Goal: Task Accomplishment & Management: Manage account settings

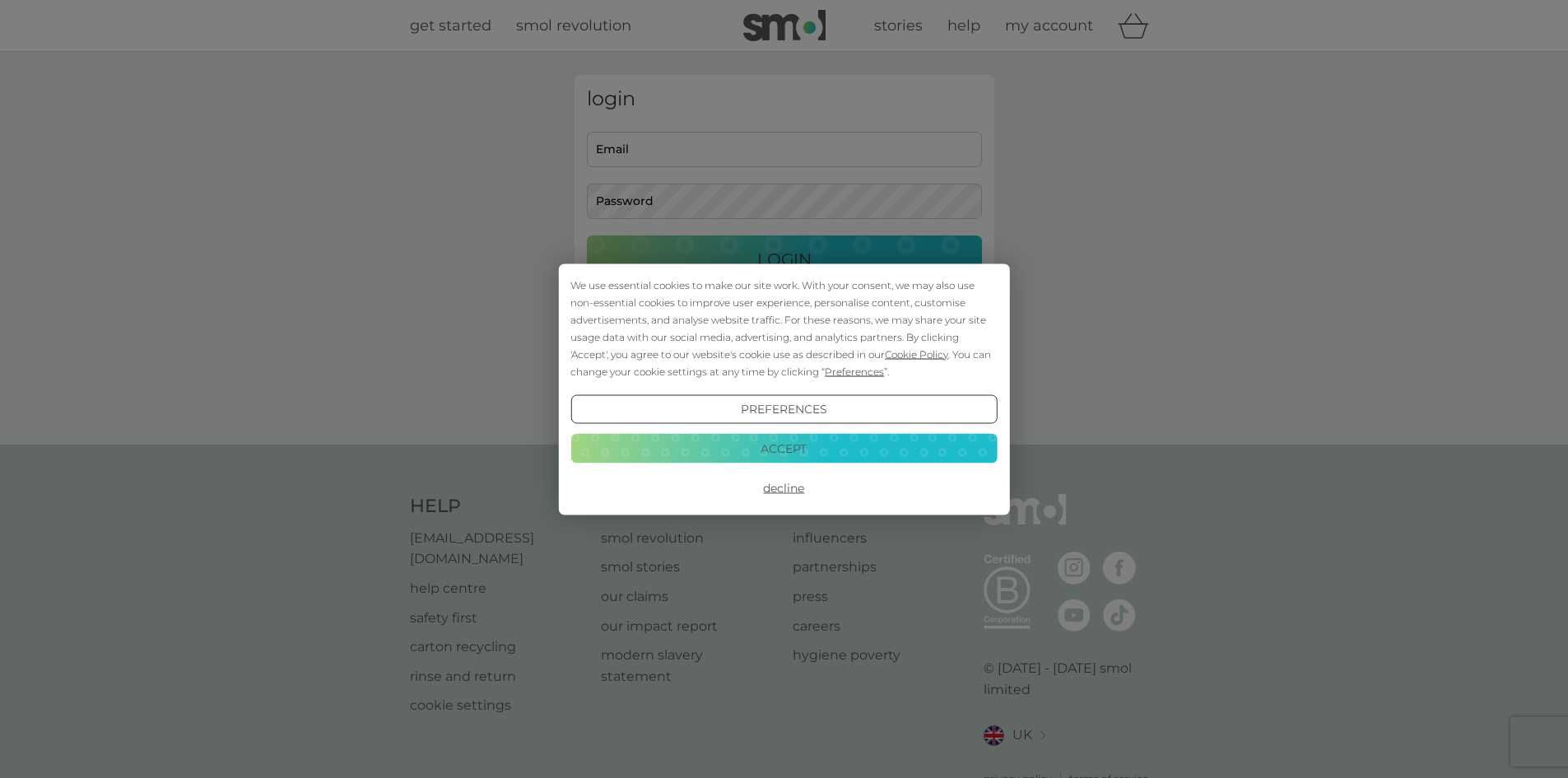
type input "oli@olibear.co.uk"
click at [787, 488] on button "Decline" at bounding box center [783, 488] width 427 height 30
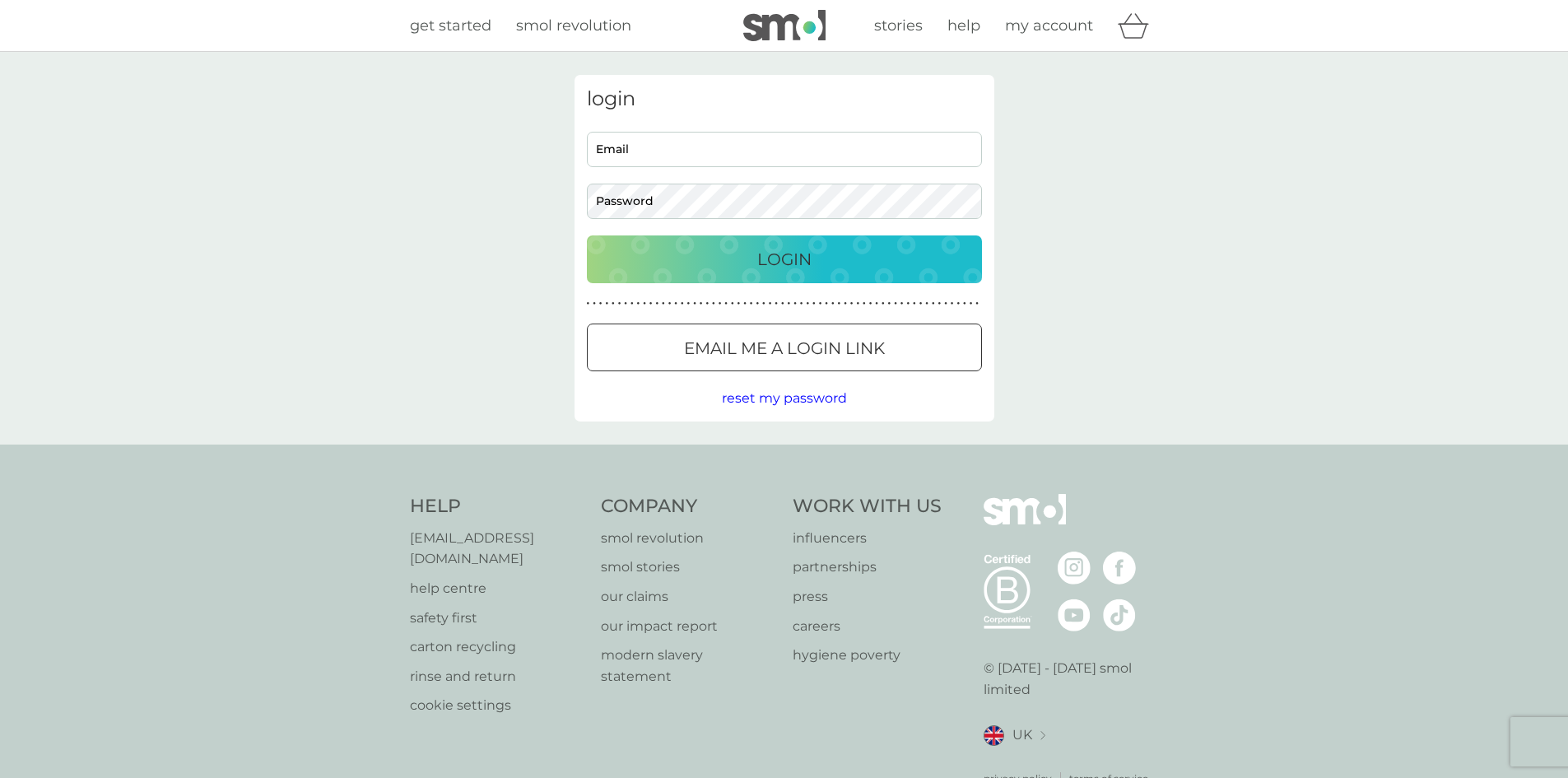
type input "oli@olibear.co.uk"
click at [775, 245] on button "Login" at bounding box center [784, 260] width 395 height 48
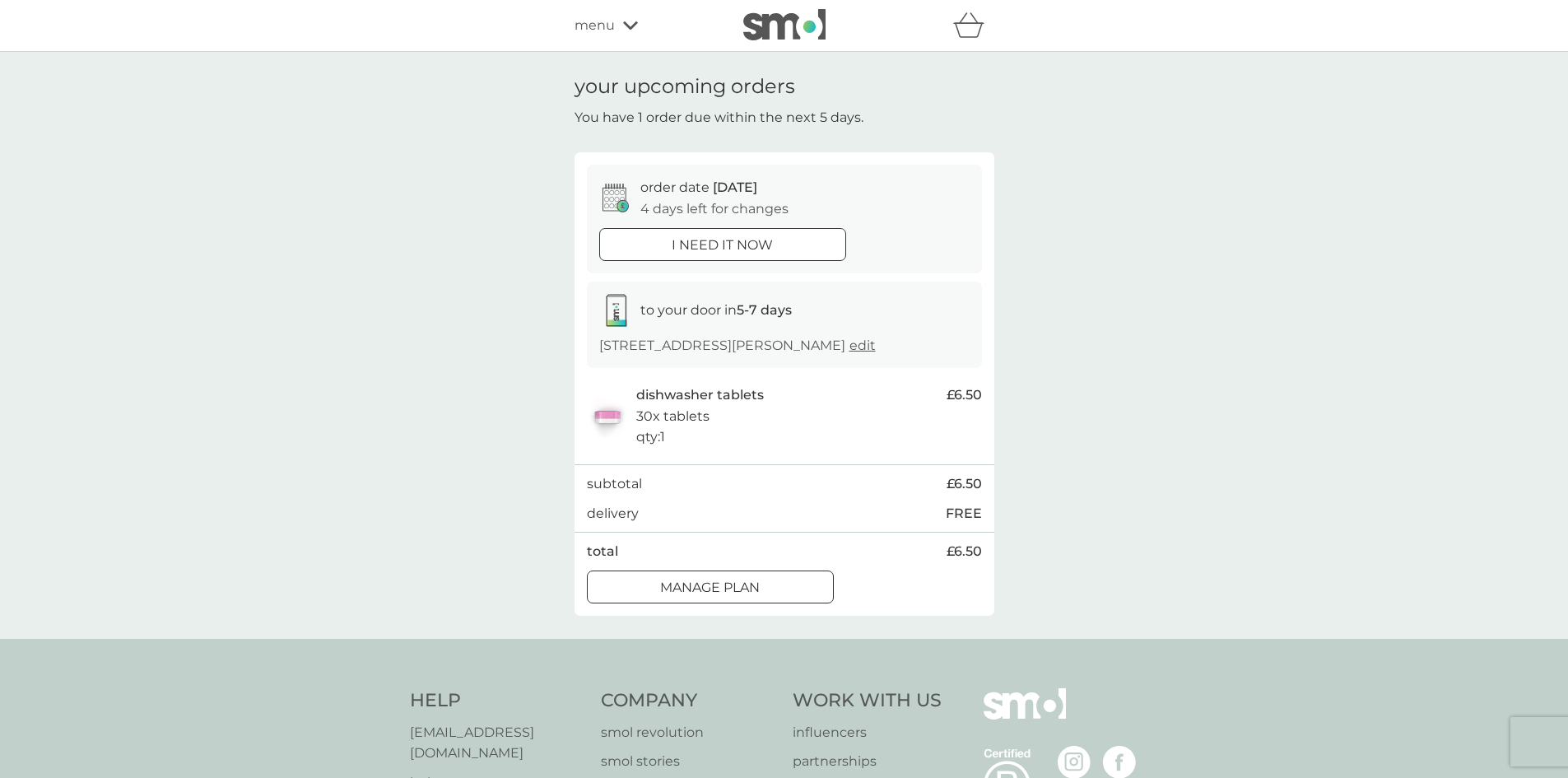
click at [687, 584] on div at bounding box center [690, 585] width 9 height 9
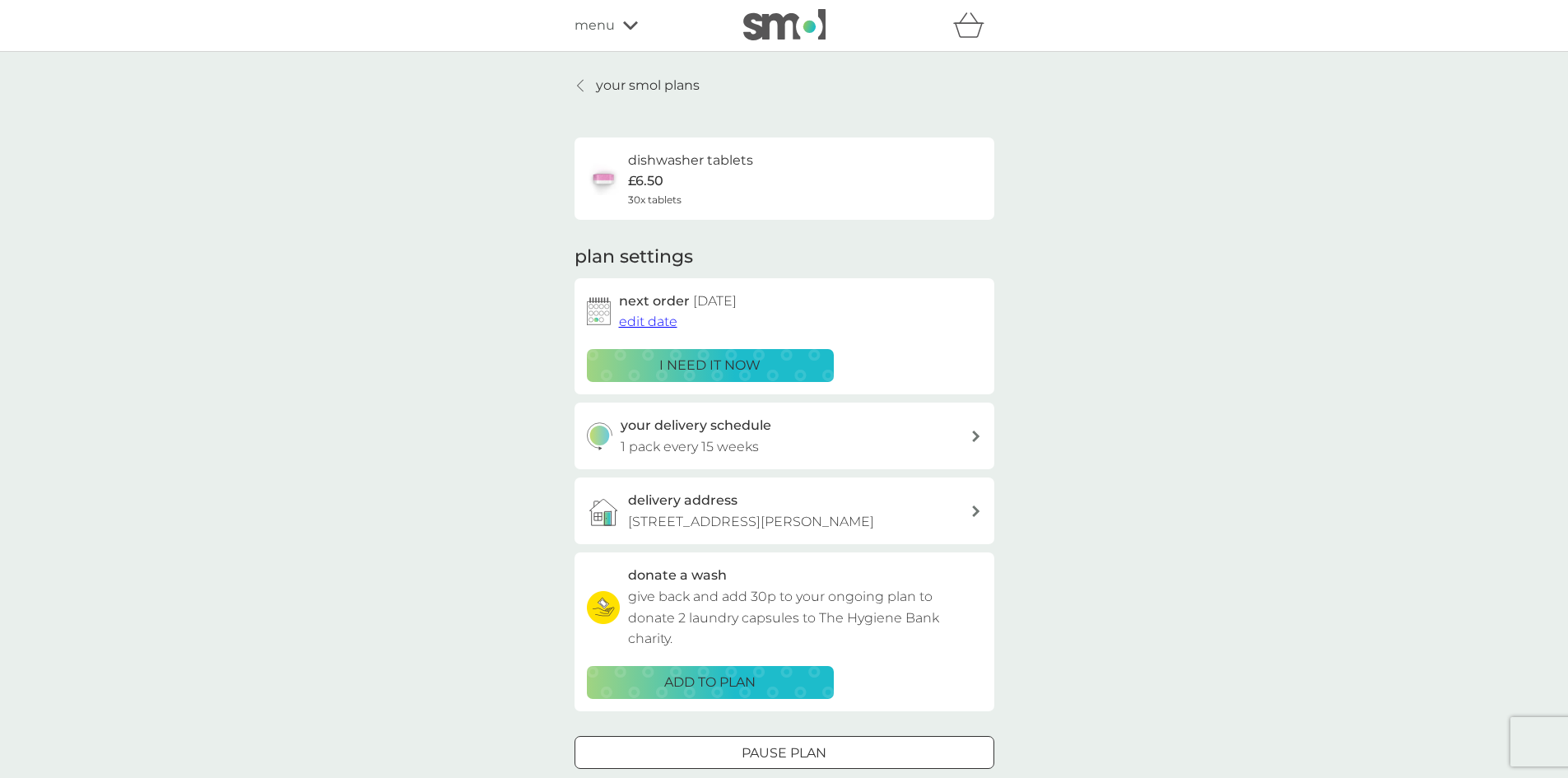
click at [976, 436] on icon at bounding box center [976, 436] width 8 height 11
select select "105"
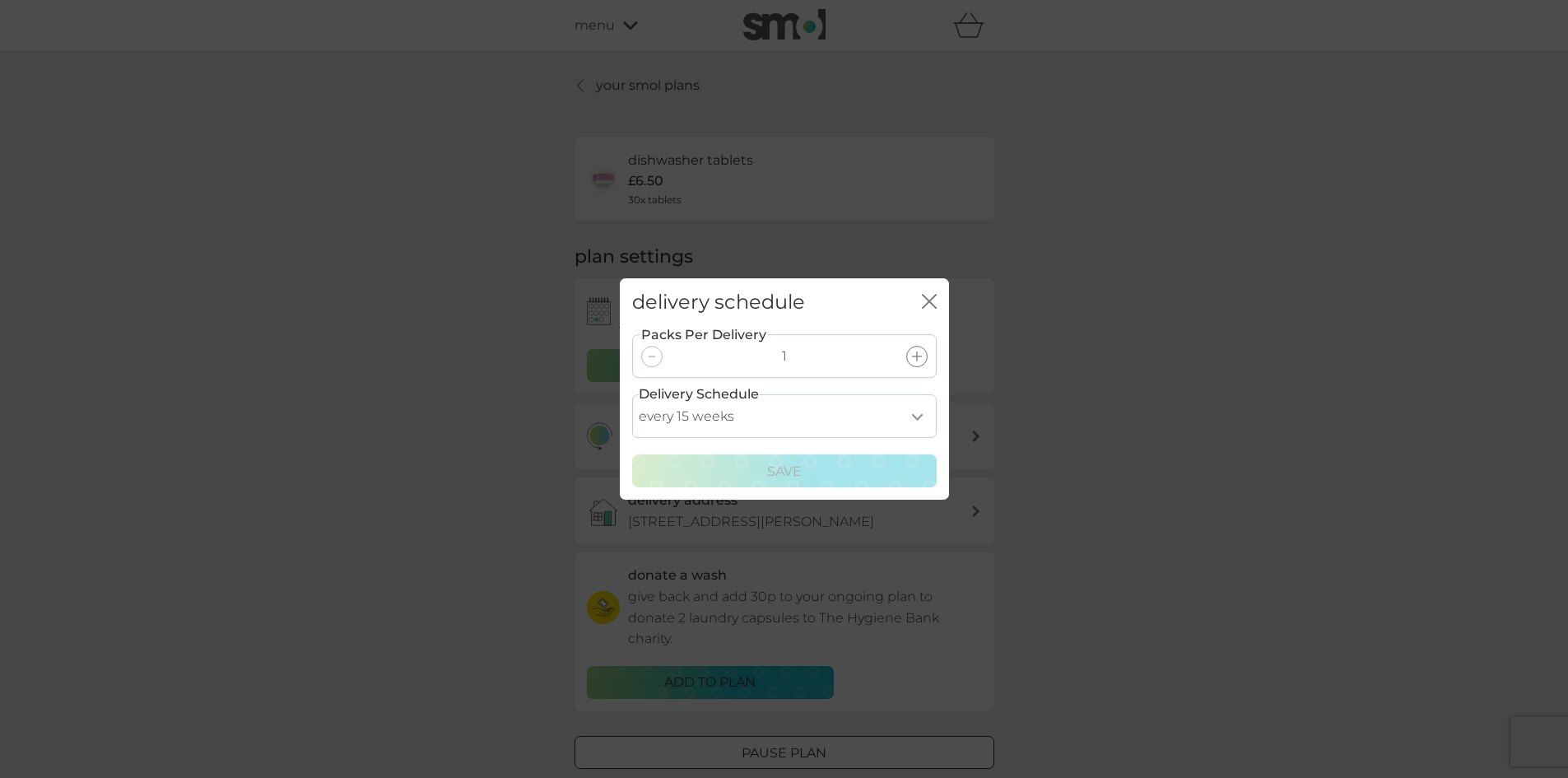
click at [916, 415] on select "every 1 week every 2 weeks every 3 weeks every 4 weeks every 5 weeks every 6 we…" at bounding box center [784, 416] width 304 height 44
click at [1081, 379] on div "delivery schedule close Packs Per Delivery 1 Delivery Schedule every 1 week eve…" at bounding box center [784, 389] width 1568 height 778
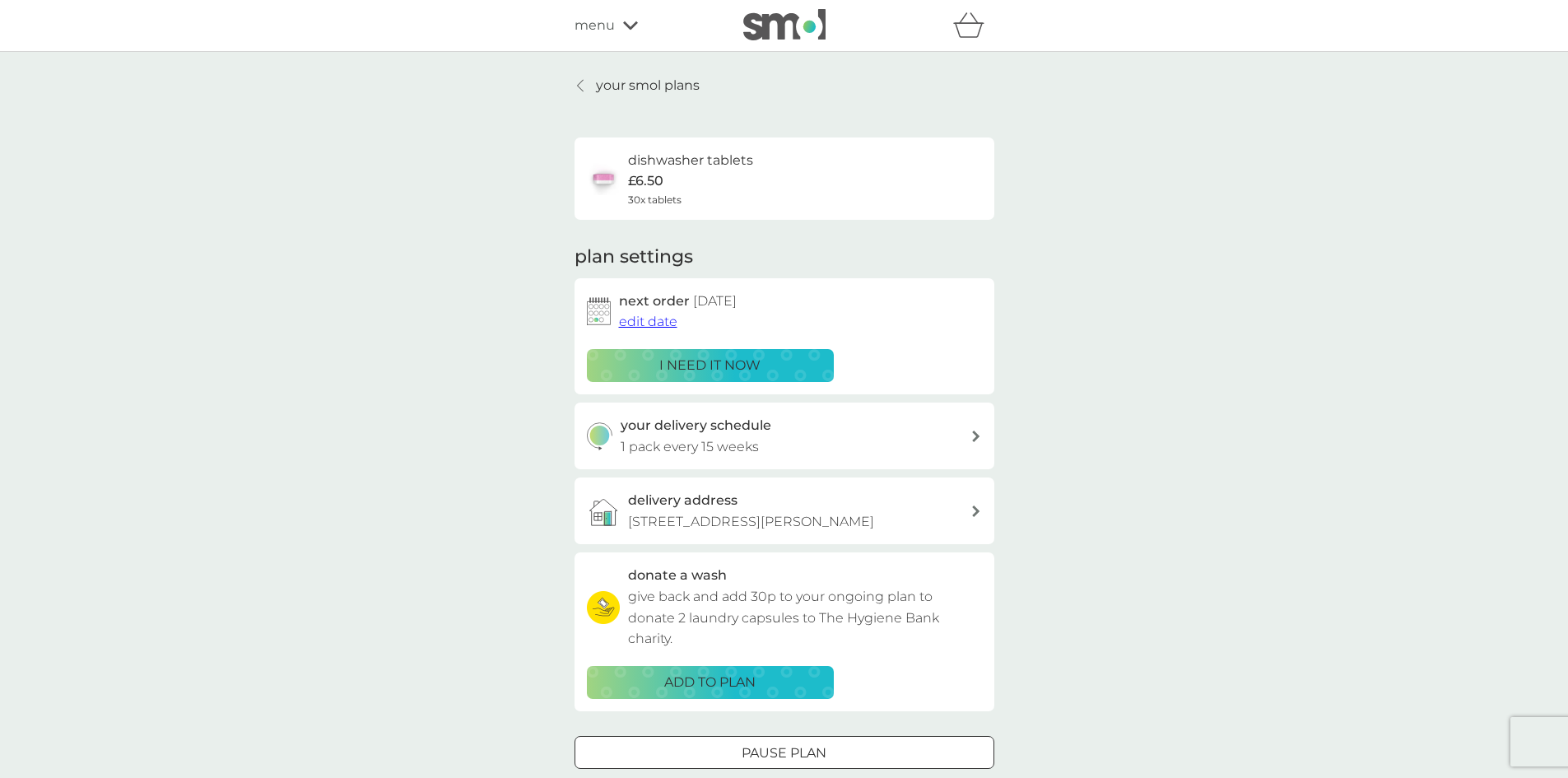
click at [648, 317] on span "edit date" at bounding box center [648, 321] width 58 height 16
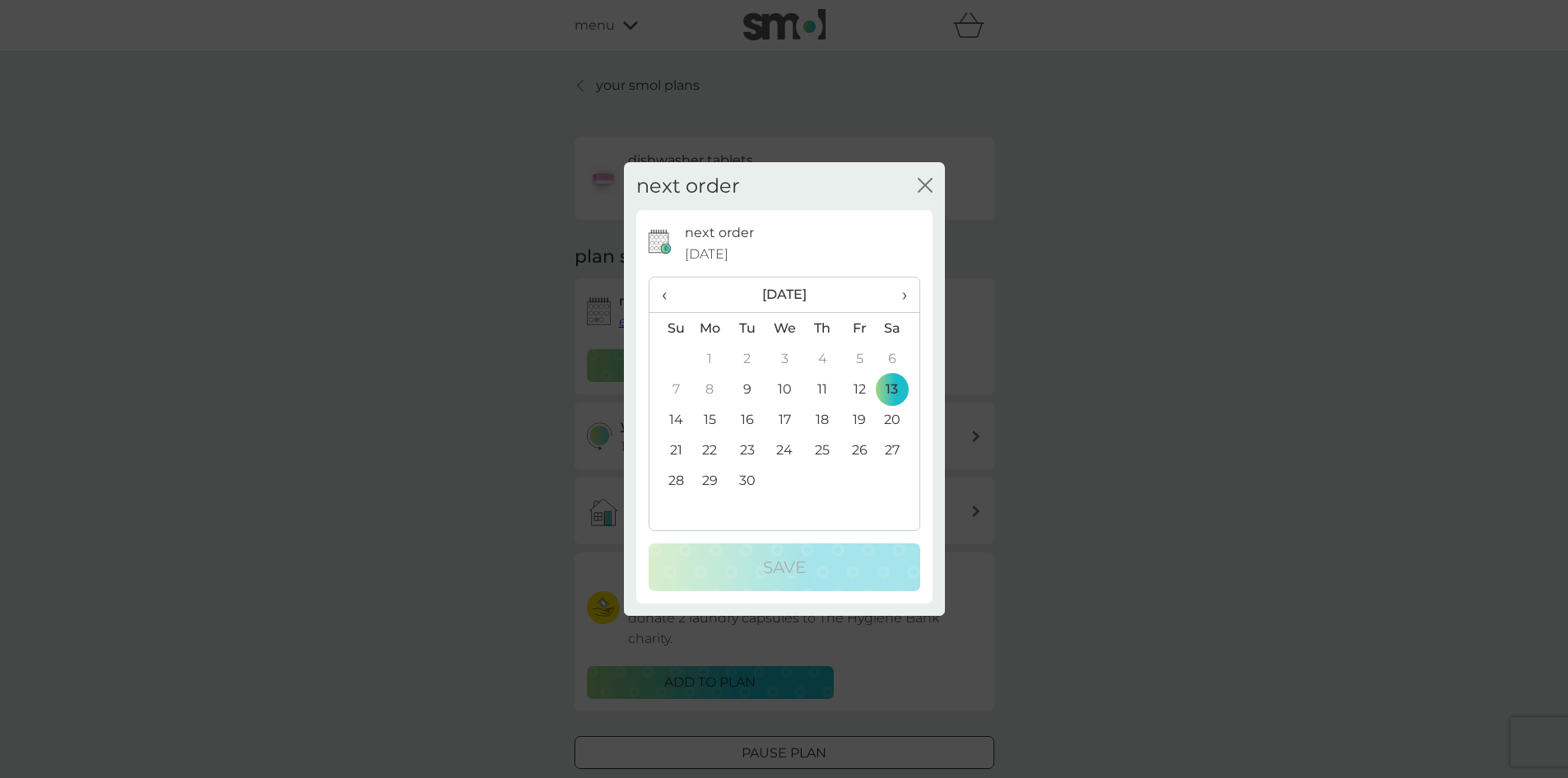
click at [920, 181] on icon "close" at bounding box center [921, 185] width 6 height 13
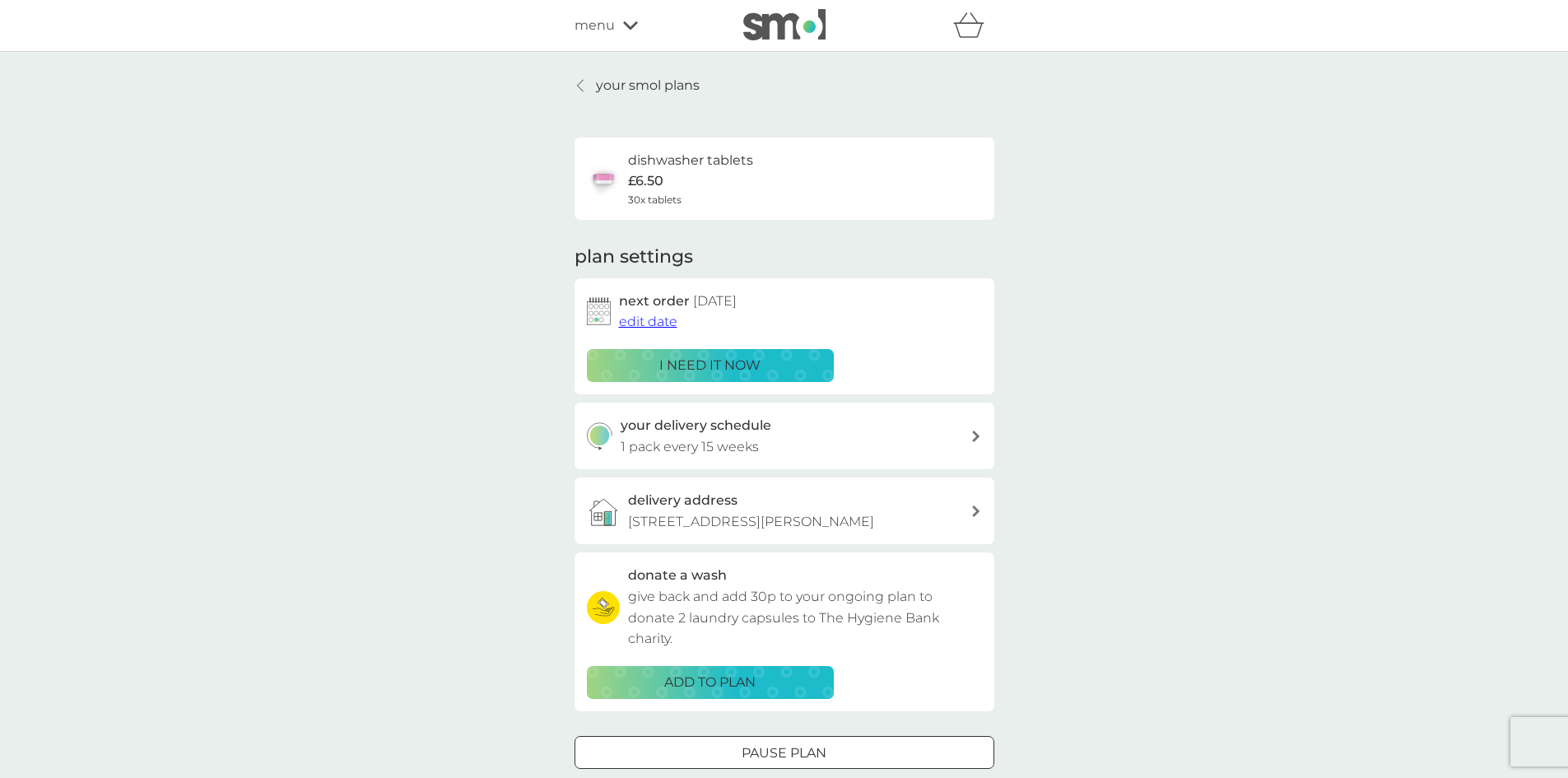
scroll to position [247, 0]
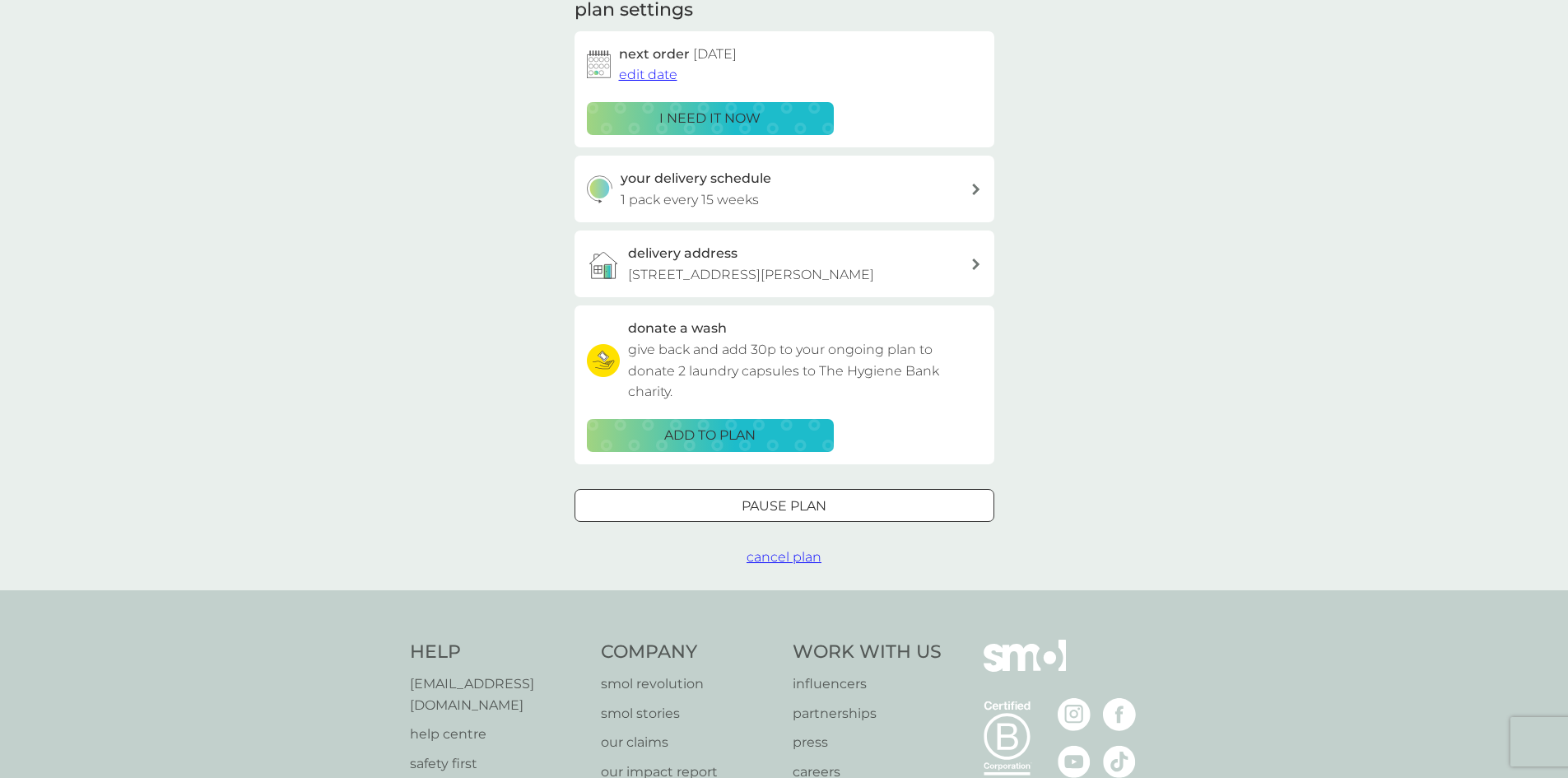
click at [813, 504] on div at bounding box center [784, 506] width 59 height 18
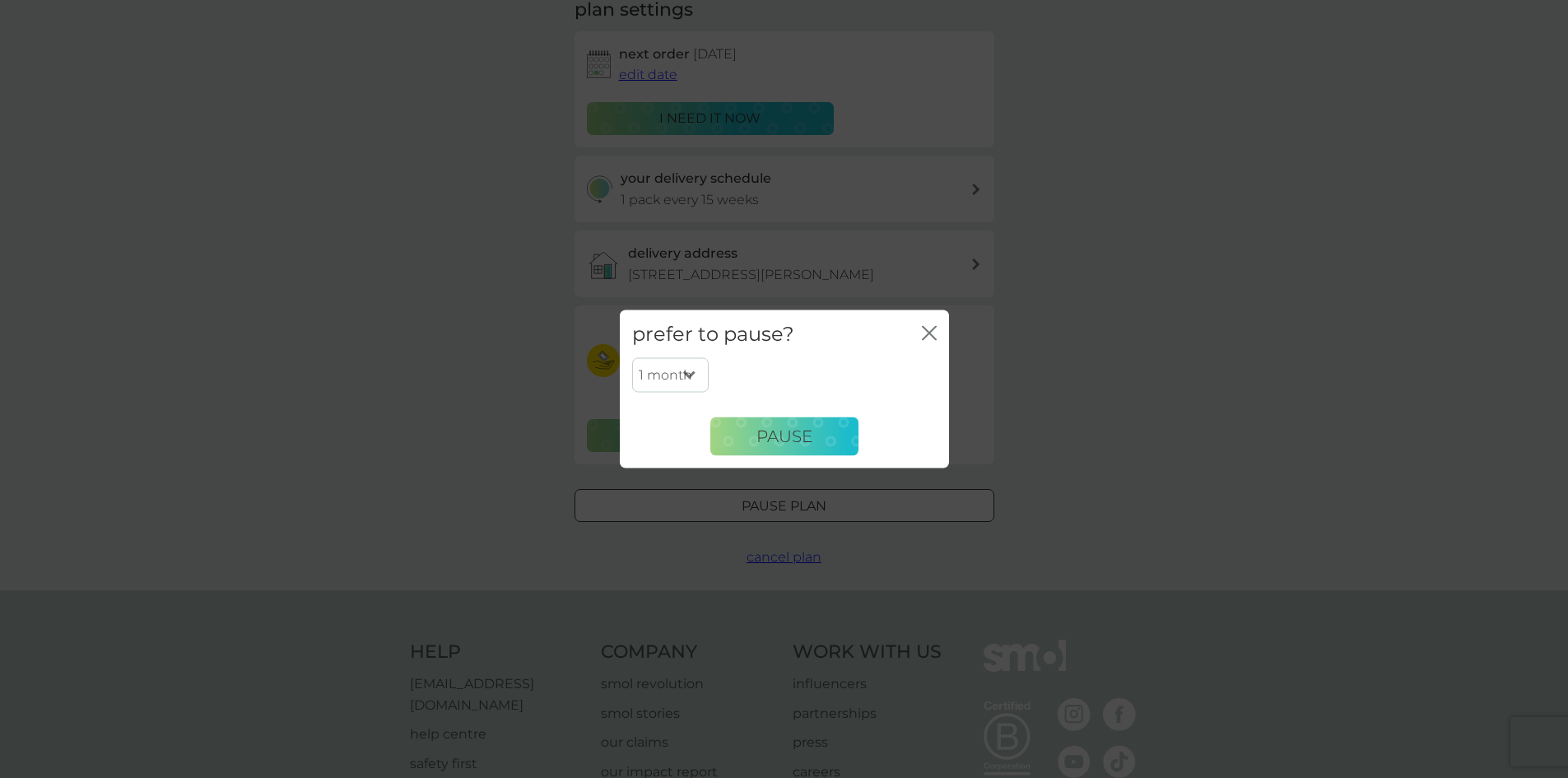
click at [695, 373] on select "1 month 2 months 3 months 4 months 5 months 6 months" at bounding box center [670, 375] width 77 height 34
select select "2"
click at [632, 358] on select "1 month 2 months 3 months 4 months 5 months 6 months" at bounding box center [670, 375] width 77 height 34
click at [788, 430] on span "Pause" at bounding box center [785, 437] width 56 height 19
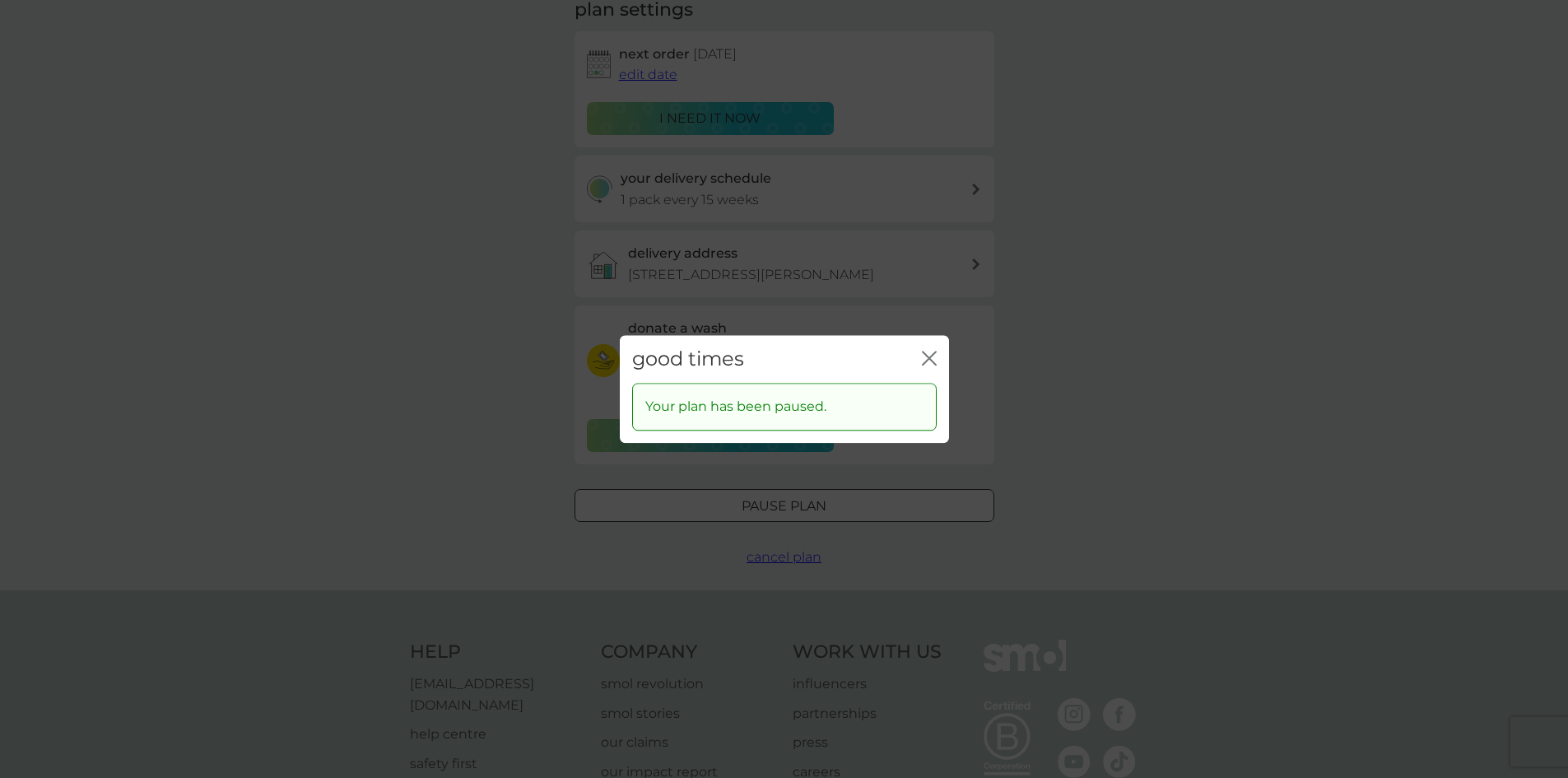
click at [927, 352] on icon "close" at bounding box center [929, 358] width 15 height 15
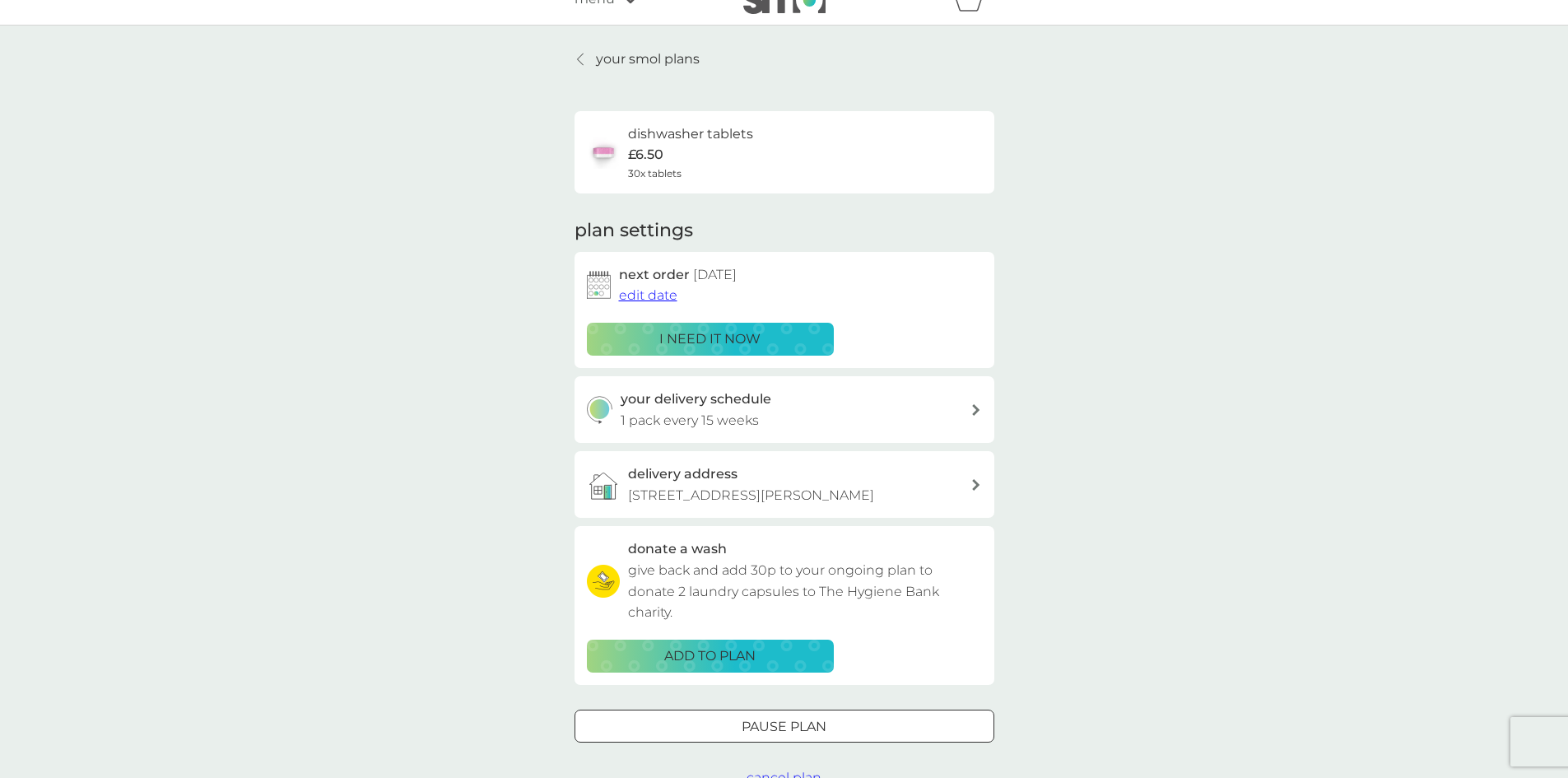
scroll to position [0, 0]
